Goal: Check status: Check status

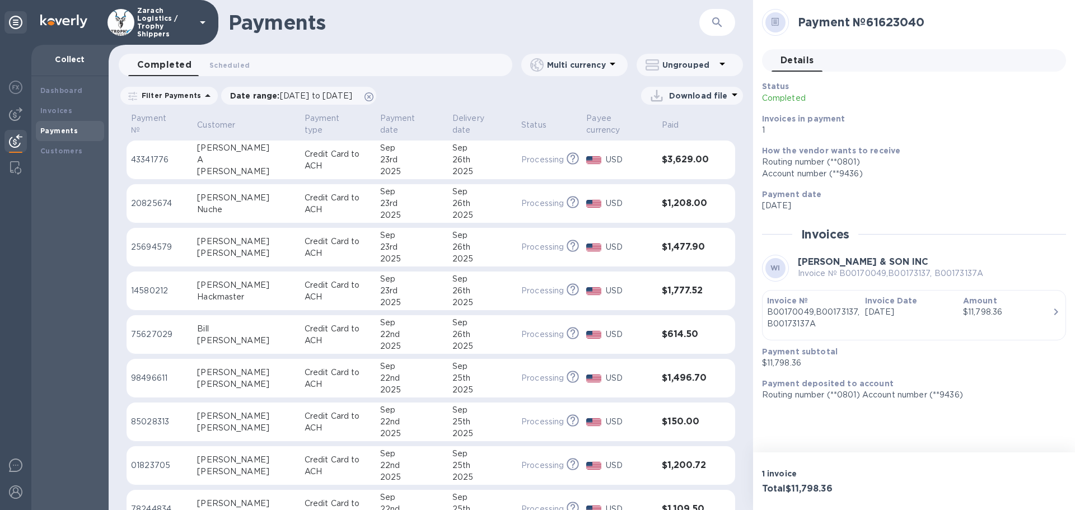
scroll to position [504, 0]
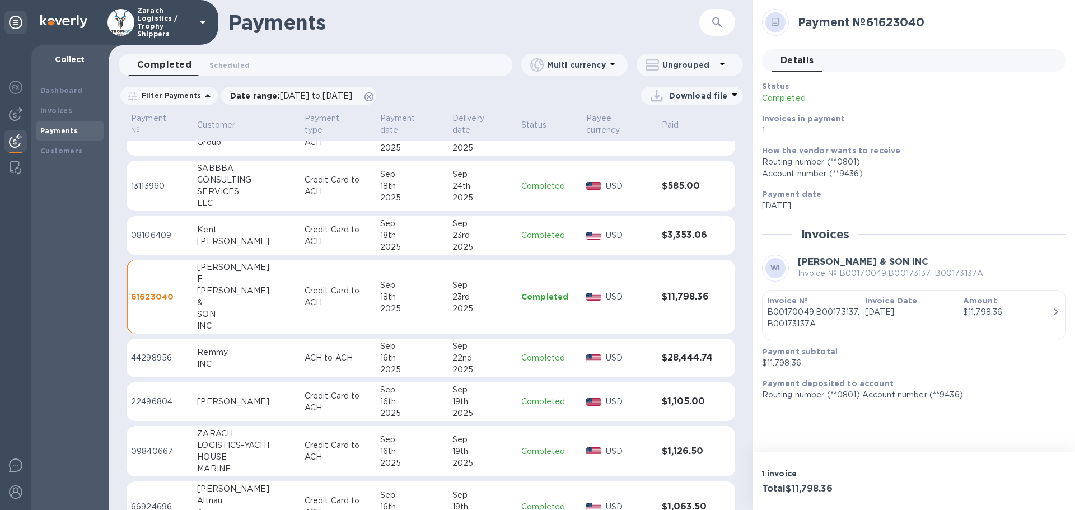
click at [152, 185] on p "13113960" at bounding box center [159, 186] width 57 height 12
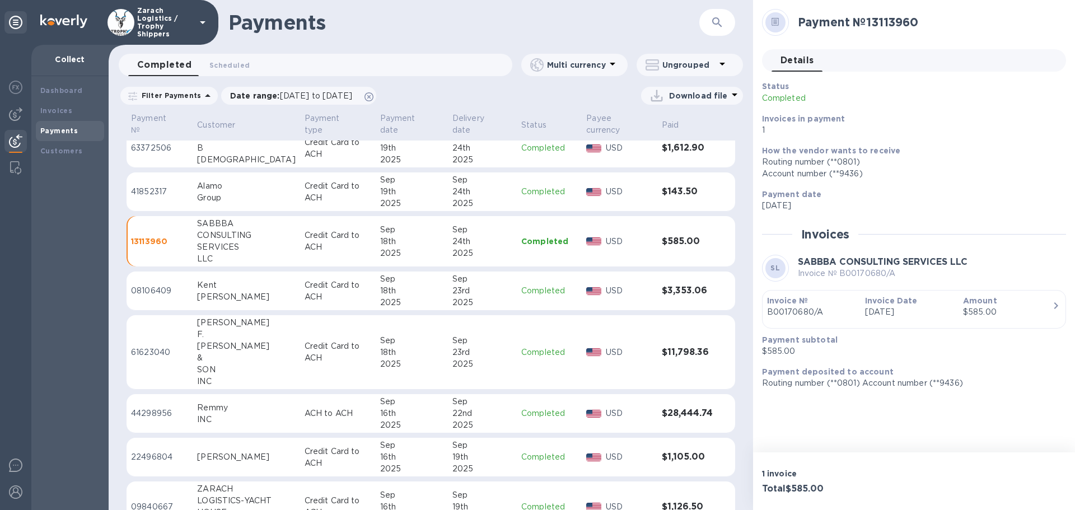
scroll to position [448, 0]
click at [149, 192] on p "41852317" at bounding box center [159, 193] width 57 height 12
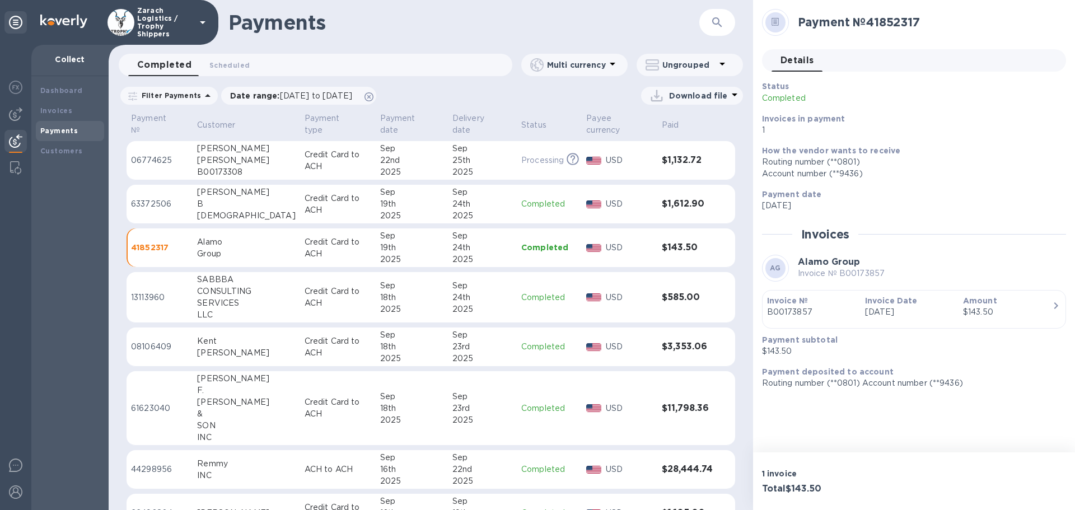
scroll to position [392, 0]
click at [151, 206] on p "63372506" at bounding box center [159, 205] width 57 height 12
click at [147, 297] on p "13113960" at bounding box center [159, 298] width 57 height 12
click at [149, 248] on p "41852317" at bounding box center [159, 249] width 57 height 12
click at [157, 203] on p "63372506" at bounding box center [159, 205] width 57 height 12
